Goal: Information Seeking & Learning: Find specific fact

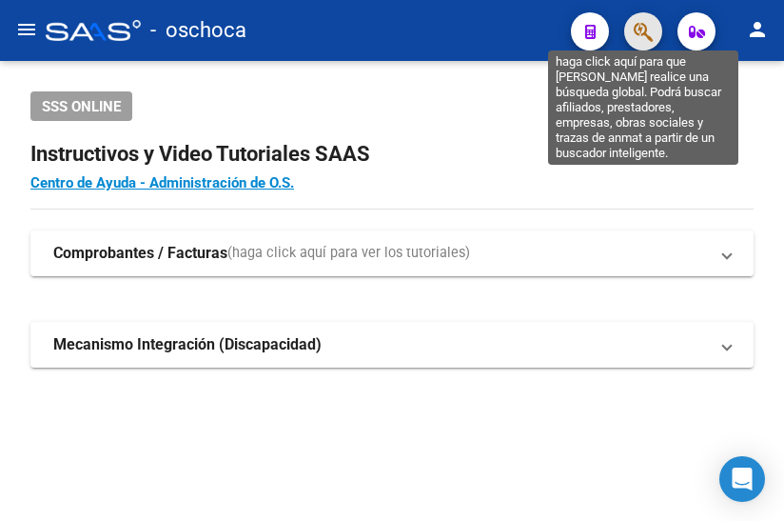
click at [642, 36] on icon "button" at bounding box center [643, 32] width 19 height 22
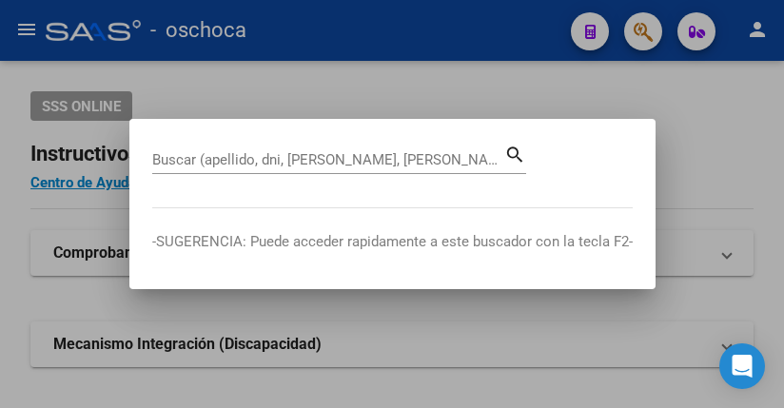
click at [213, 143] on div "Buscar (apellido, dni, [PERSON_NAME], nro traspaso, cuit, obra social) search" at bounding box center [339, 158] width 374 height 32
click at [210, 147] on div "Buscar (apellido, dni, [PERSON_NAME], [PERSON_NAME], cuit, obra social)" at bounding box center [328, 160] width 352 height 29
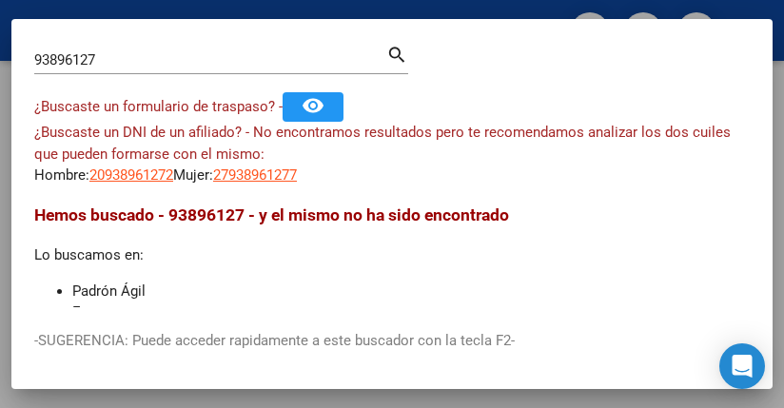
click at [521, 246] on div "Hemos buscado - 93896127 - y el mismo no ha sido encontrado Lo buscamos en: Pad…" at bounding box center [392, 316] width 716 height 227
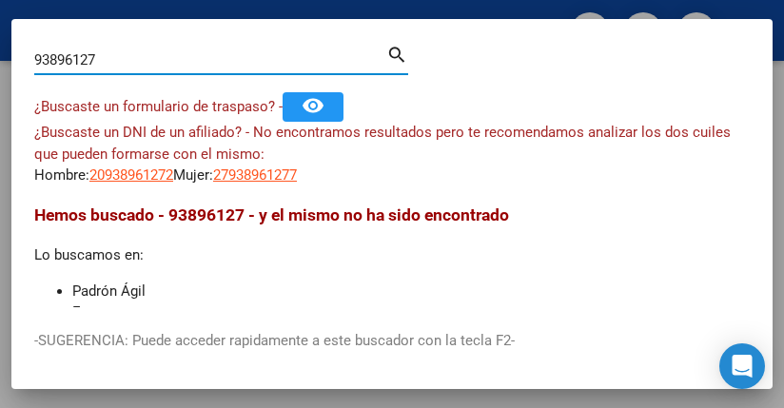
drag, startPoint x: 123, startPoint y: 60, endPoint x: -213, endPoint y: -5, distance: 342.1
click at [0, 0] on html "menu - oschoca person Firma Express Inicio Instructivos Contacto OS Padrón Afil…" at bounding box center [392, 204] width 784 height 408
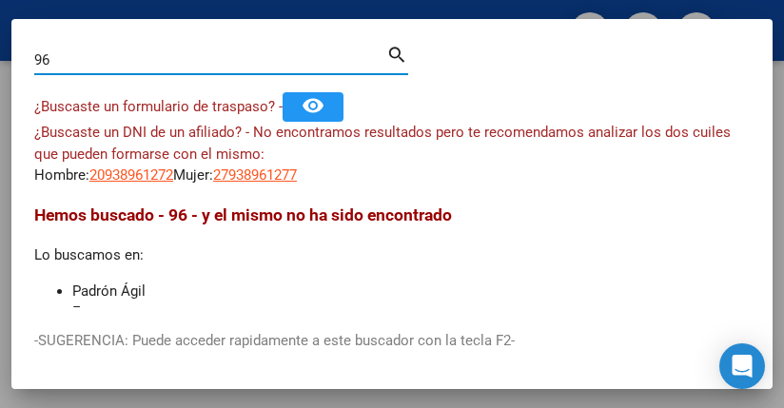
type input "9"
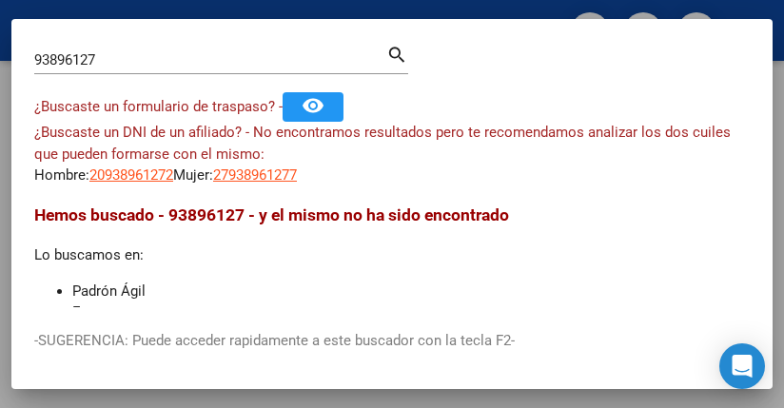
click at [609, 233] on div "Hemos buscado - 93896127 - y el mismo no ha sido encontrado Lo buscamos en: Pad…" at bounding box center [392, 316] width 716 height 227
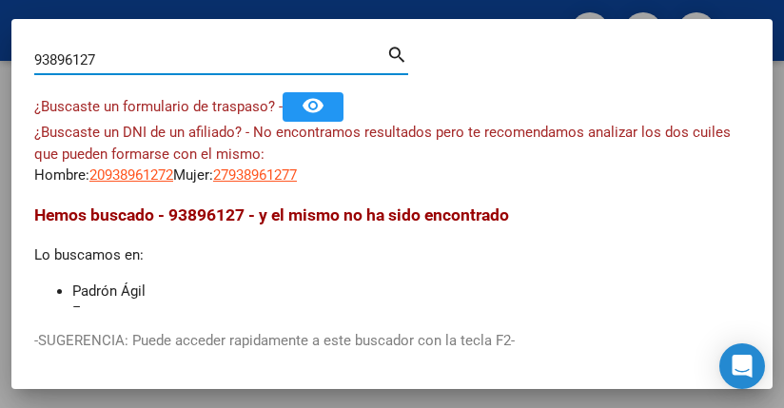
drag, startPoint x: 135, startPoint y: 65, endPoint x: -164, endPoint y: 11, distance: 303.5
click at [0, 11] on html "menu - oschoca person Firma Express Inicio Instructivos Contacto OS Padrón Afil…" at bounding box center [392, 204] width 784 height 408
type input "33915124"
